Goal: Information Seeking & Learning: Understand process/instructions

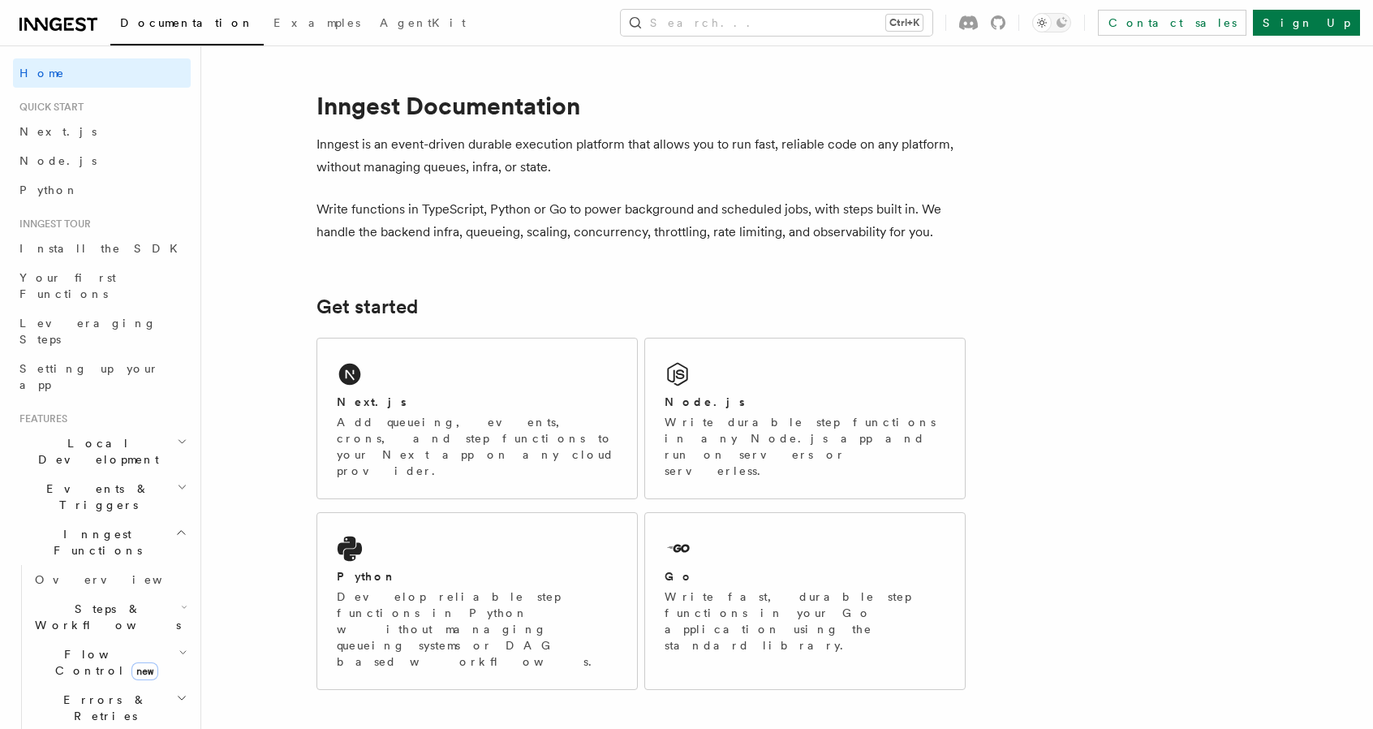
click at [357, 400] on h2 "Next.js" at bounding box center [372, 402] width 70 height 16
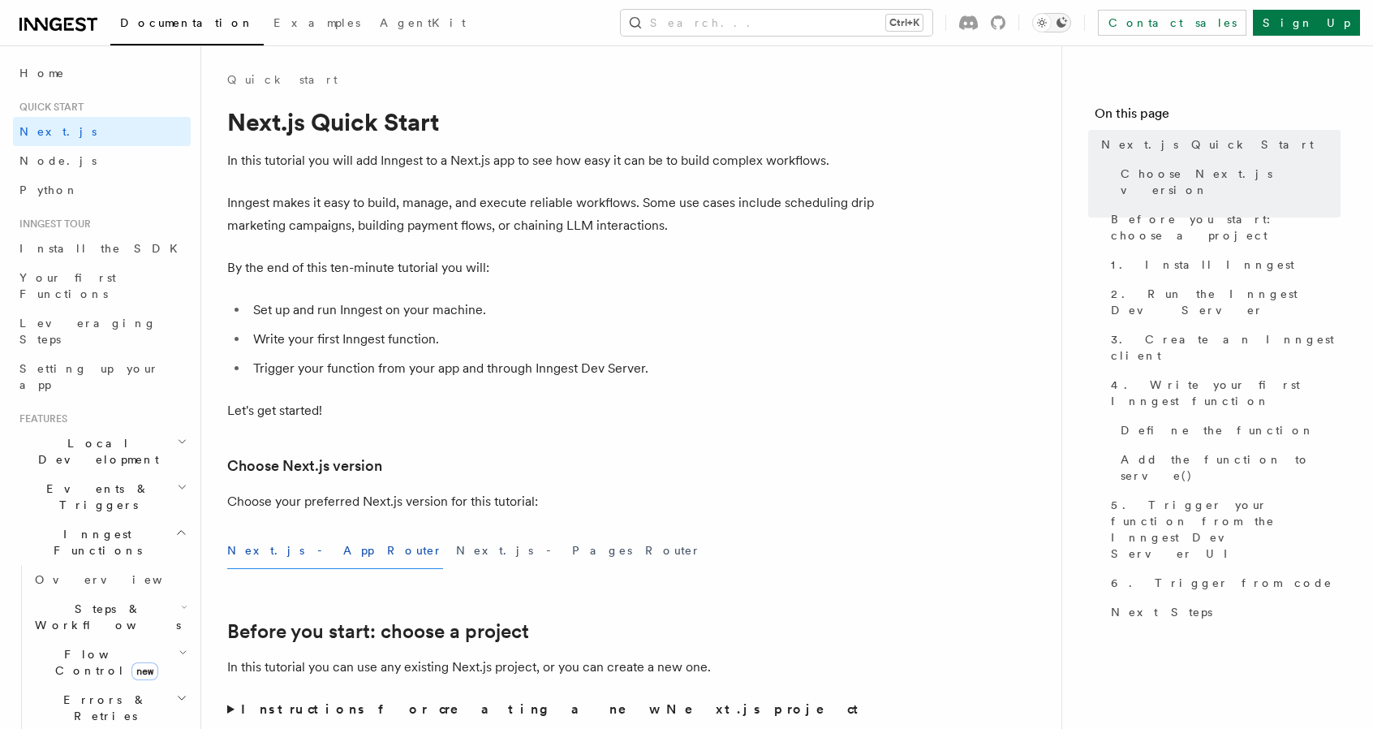
click at [1071, 14] on button "Toggle dark mode" at bounding box center [1051, 22] width 39 height 19
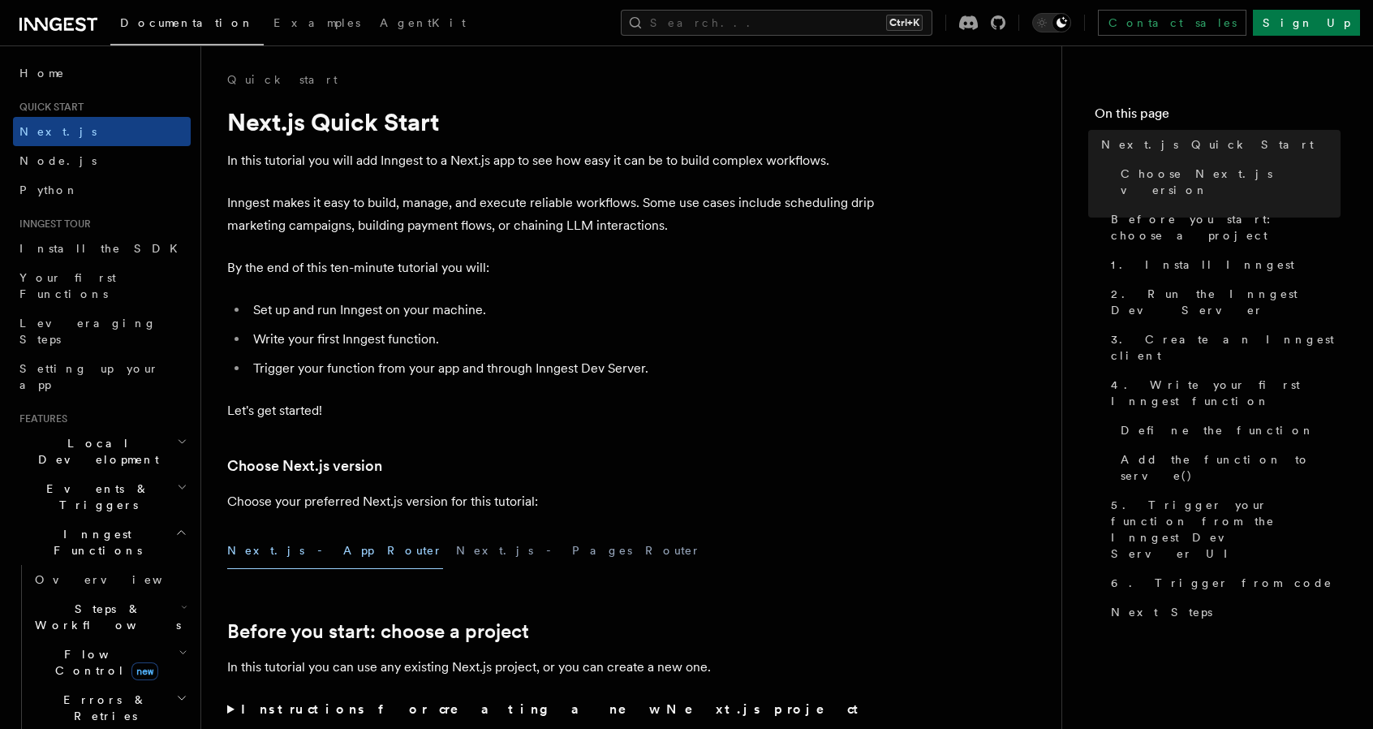
click at [540, 329] on li "Write your first Inngest function." at bounding box center [562, 339] width 628 height 23
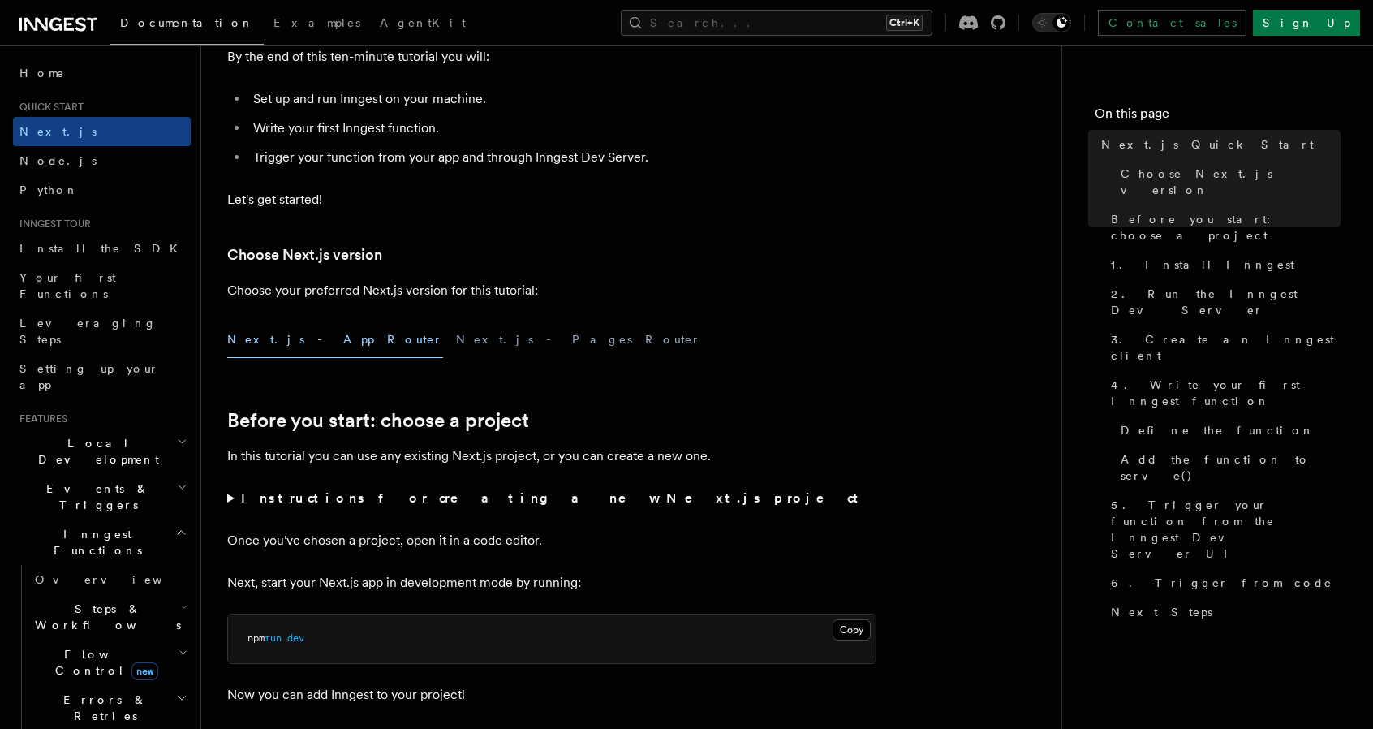
scroll to position [422, 0]
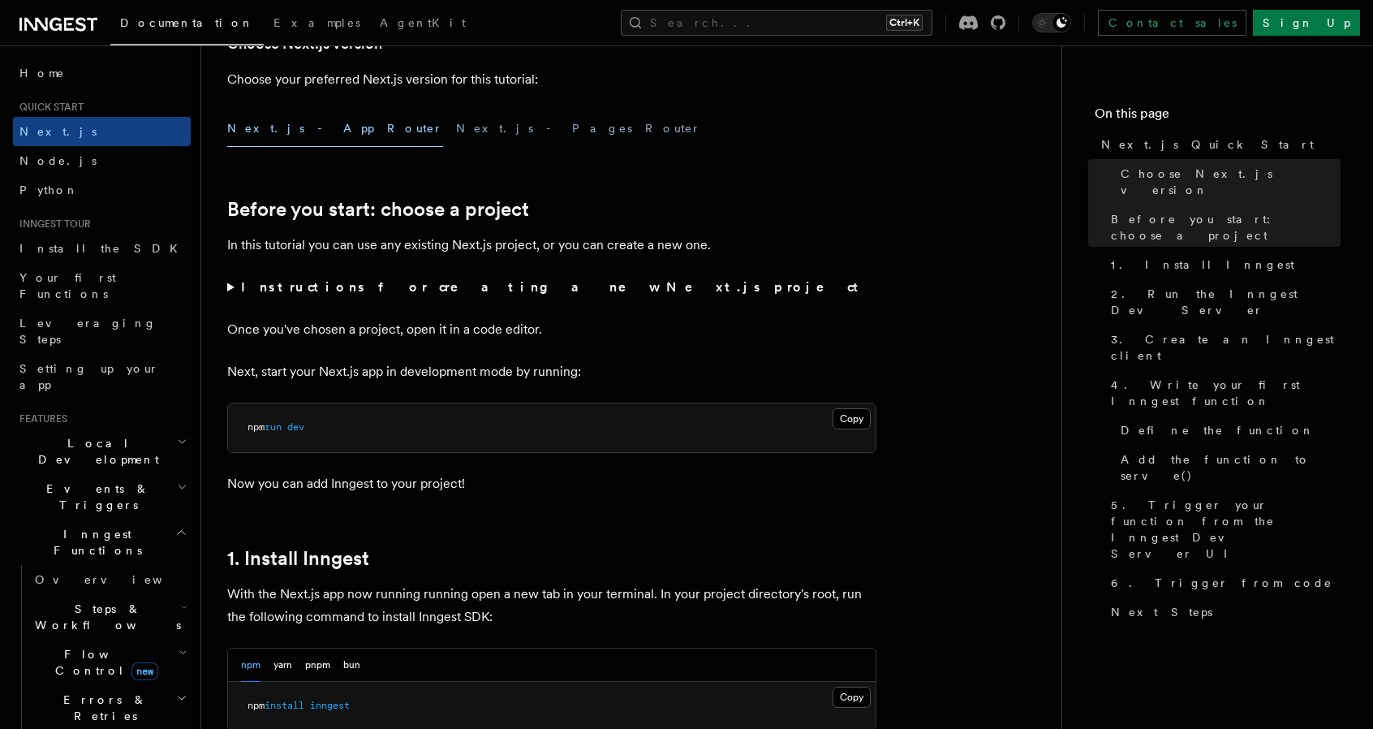
click at [848, 403] on pre "npm run dev" at bounding box center [552, 427] width 648 height 49
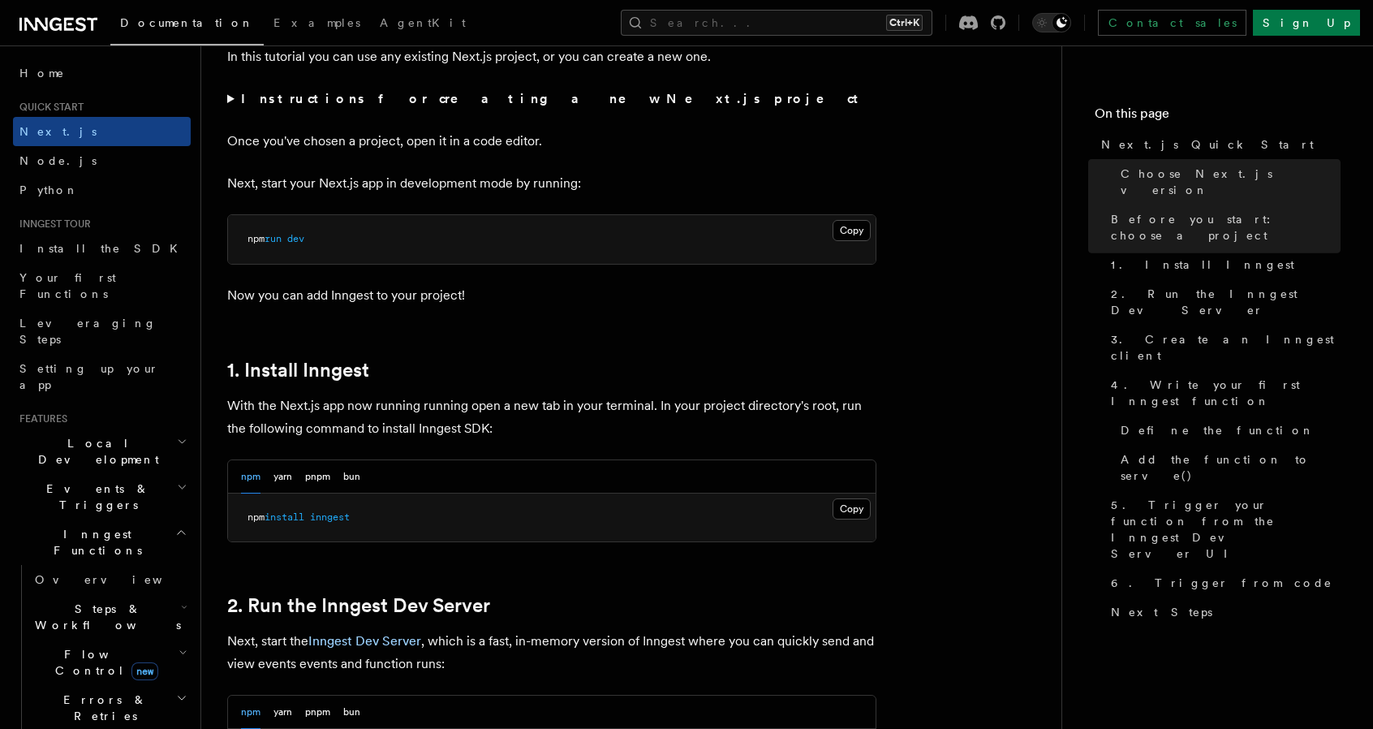
scroll to position [617, 0]
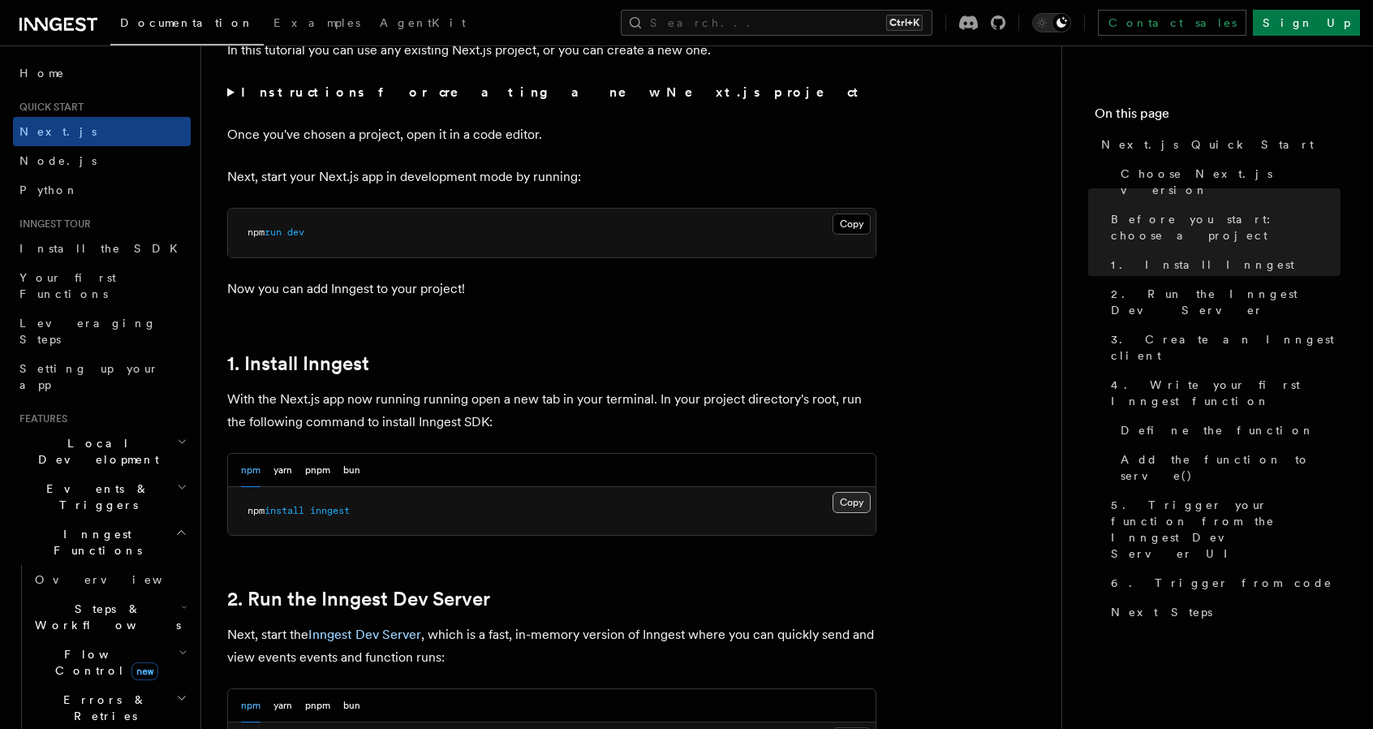
click at [859, 502] on button "Copy Copied" at bounding box center [852, 502] width 38 height 21
